Goal: Task Accomplishment & Management: Check status

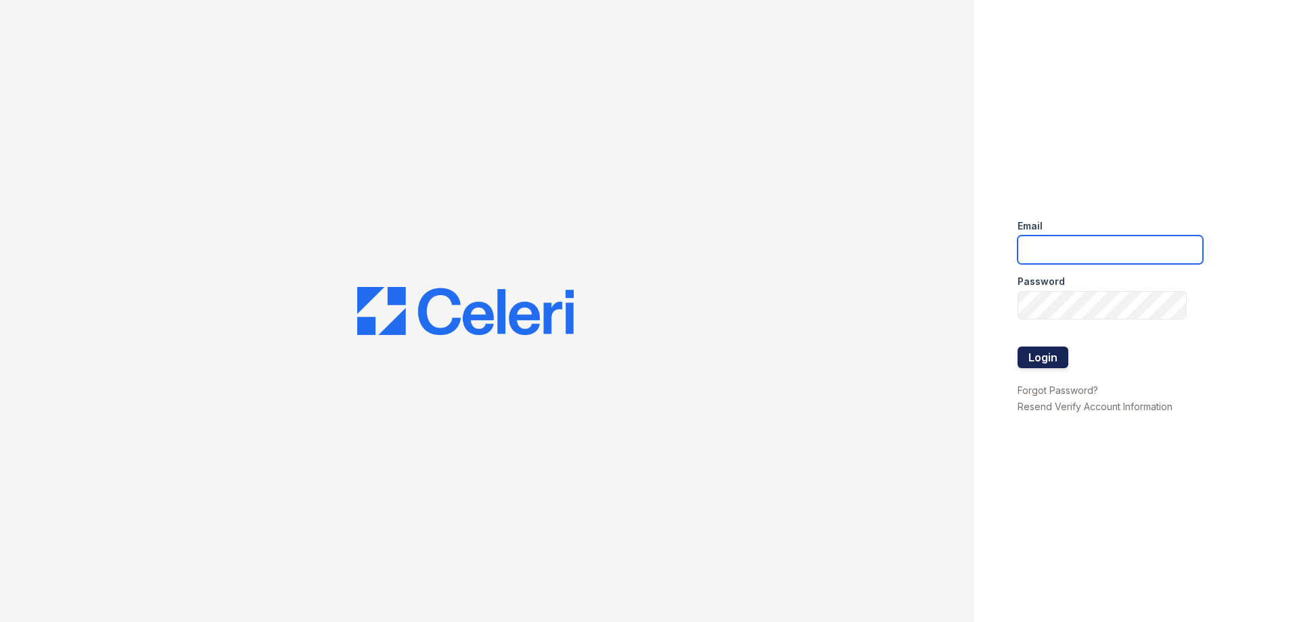
type input "[EMAIL_ADDRESS][DOMAIN_NAME]"
click at [1050, 357] on button "Login" at bounding box center [1043, 357] width 51 height 22
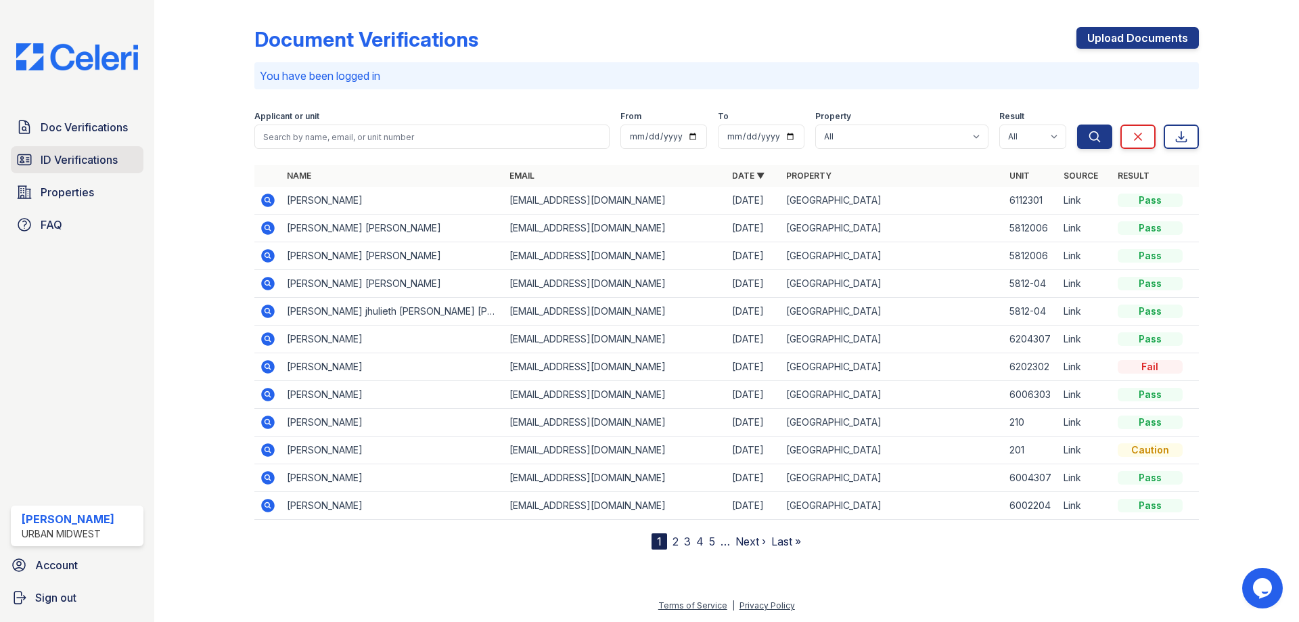
click at [72, 163] on span "ID Verifications" at bounding box center [79, 160] width 77 height 16
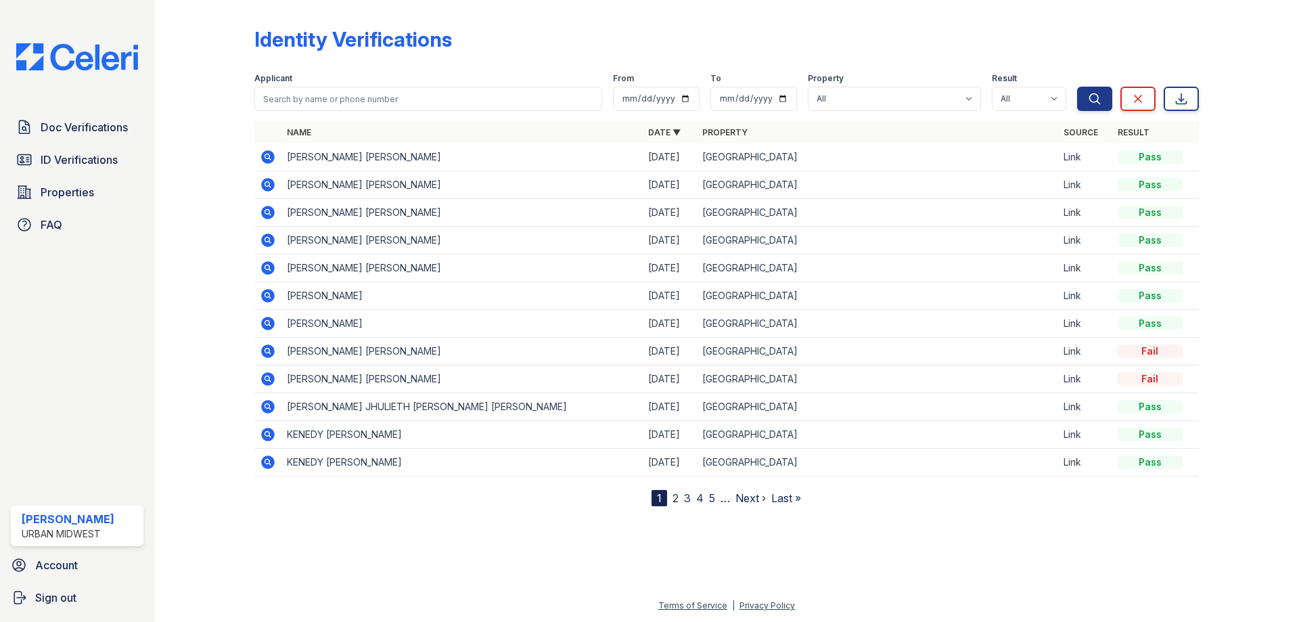
click at [267, 156] on icon at bounding box center [266, 155] width 3 height 3
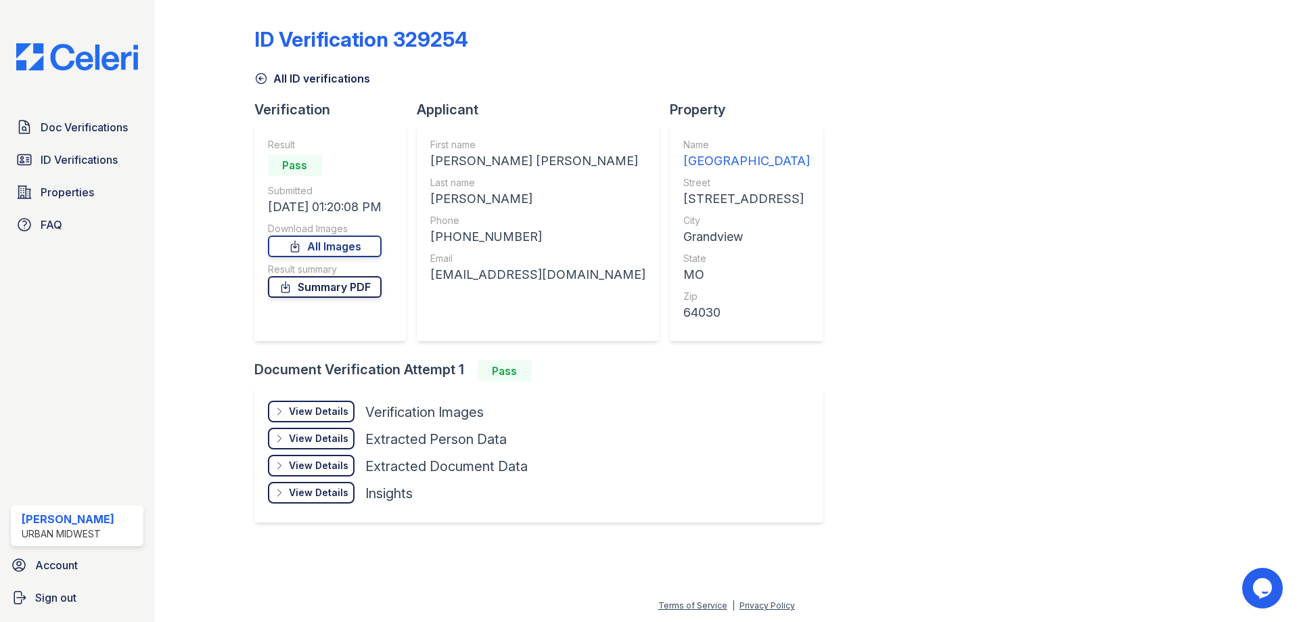
click at [363, 290] on link "Summary PDF" at bounding box center [325, 287] width 114 height 22
click at [357, 292] on link "Summary PDF" at bounding box center [325, 287] width 114 height 22
click at [377, 416] on div "Verification Images" at bounding box center [424, 412] width 118 height 19
click at [333, 411] on div "View Details" at bounding box center [319, 412] width 60 height 14
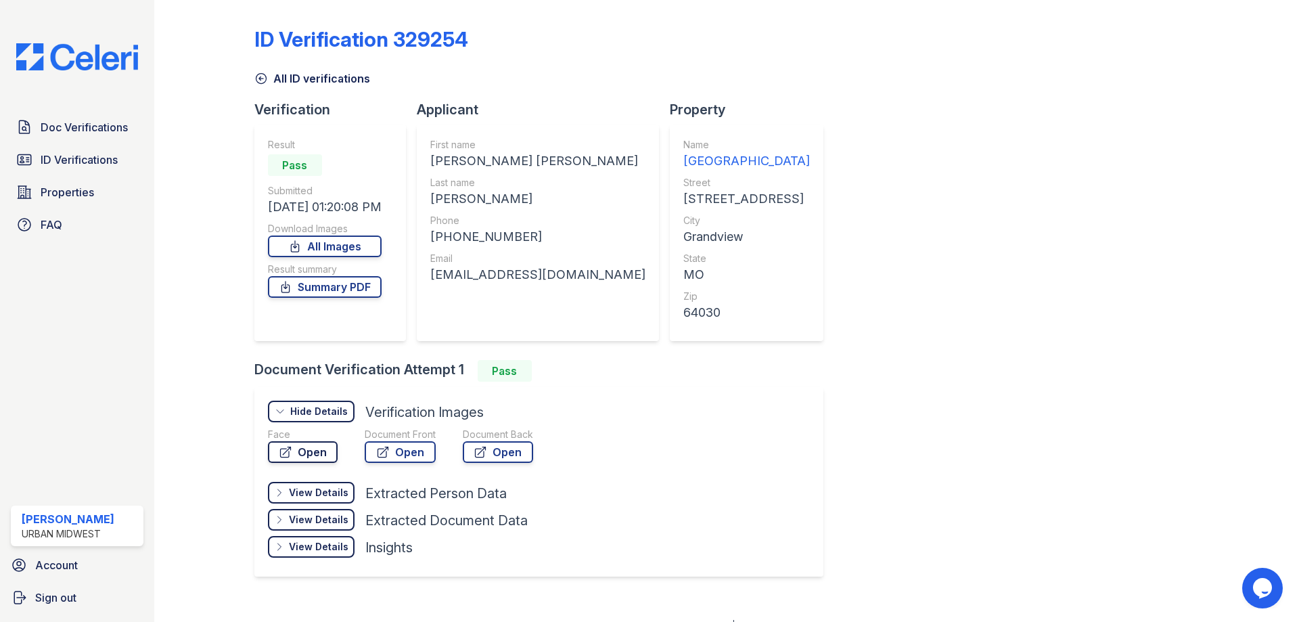
click at [315, 449] on link "Open" at bounding box center [303, 452] width 70 height 22
